Goal: Task Accomplishment & Management: Manage account settings

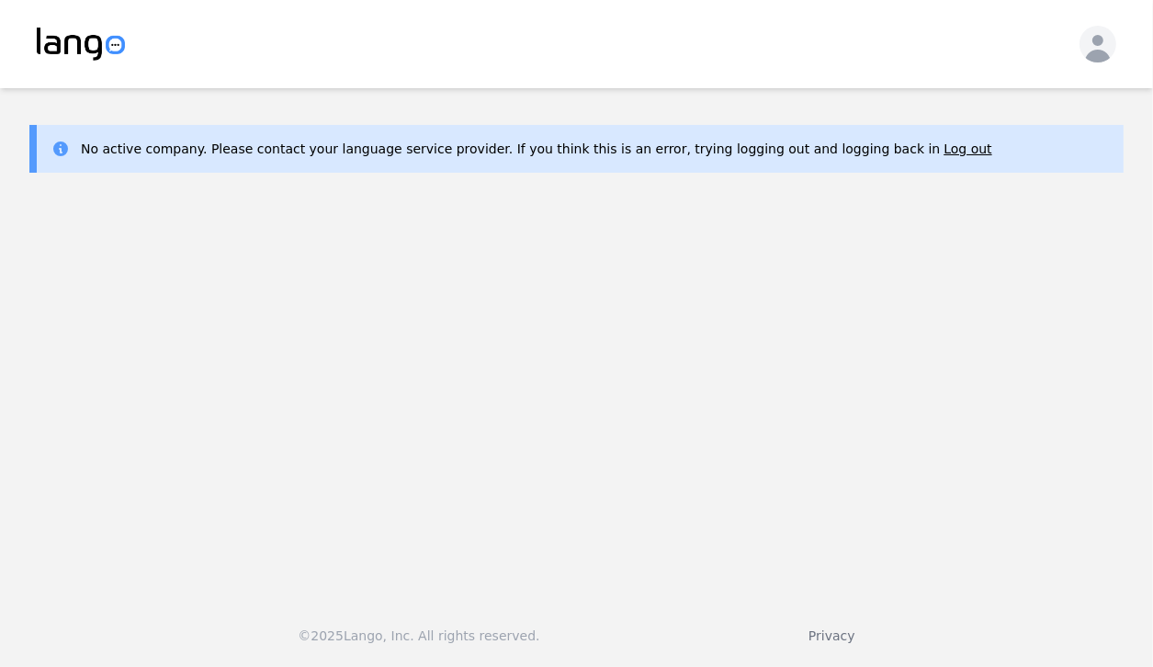
click at [445, 159] on div "No active company. Please contact your language service provider. If you think …" at bounding box center [576, 149] width 1094 height 48
click at [445, 41] on icon "button" at bounding box center [1098, 47] width 37 height 37
click at [445, 105] on p "Log out" at bounding box center [997, 105] width 48 height 18
click at [59, 148] on icon at bounding box center [60, 148] width 15 height 15
